Goal: Information Seeking & Learning: Learn about a topic

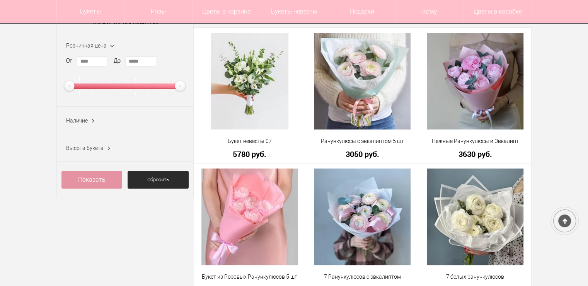
scroll to position [82, 0]
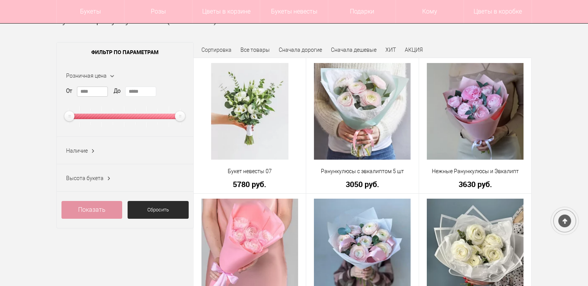
click at [94, 91] on input "****" at bounding box center [92, 92] width 31 height 10
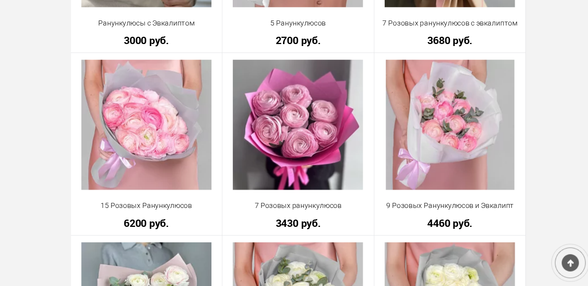
scroll to position [482, 0]
